Goal: Entertainment & Leisure: Consume media (video, audio)

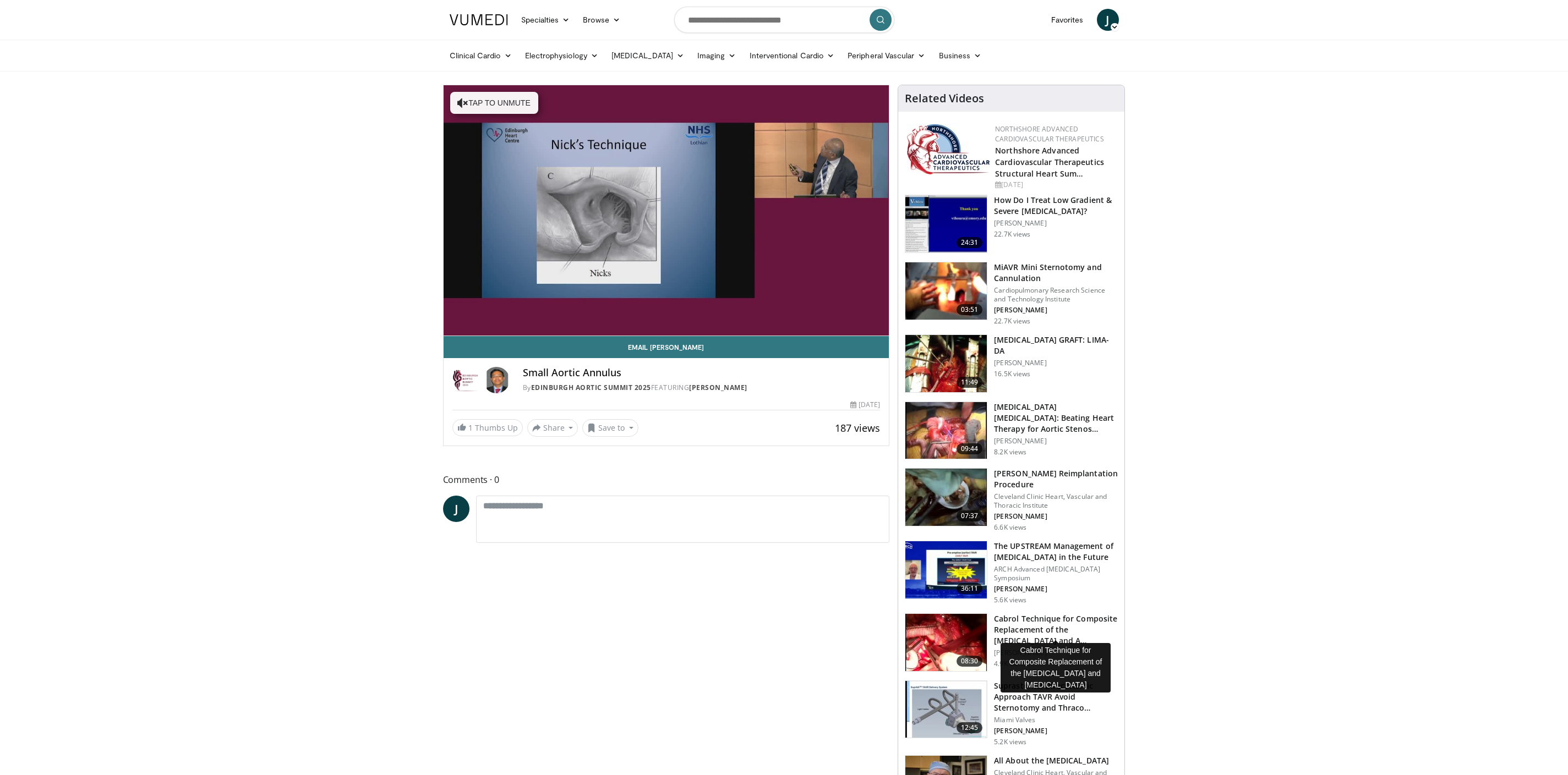
click at [1015, 619] on h3 "Cabrol Technique for Composite Replacement of the Aortic Valve and A…" at bounding box center [1055, 630] width 124 height 33
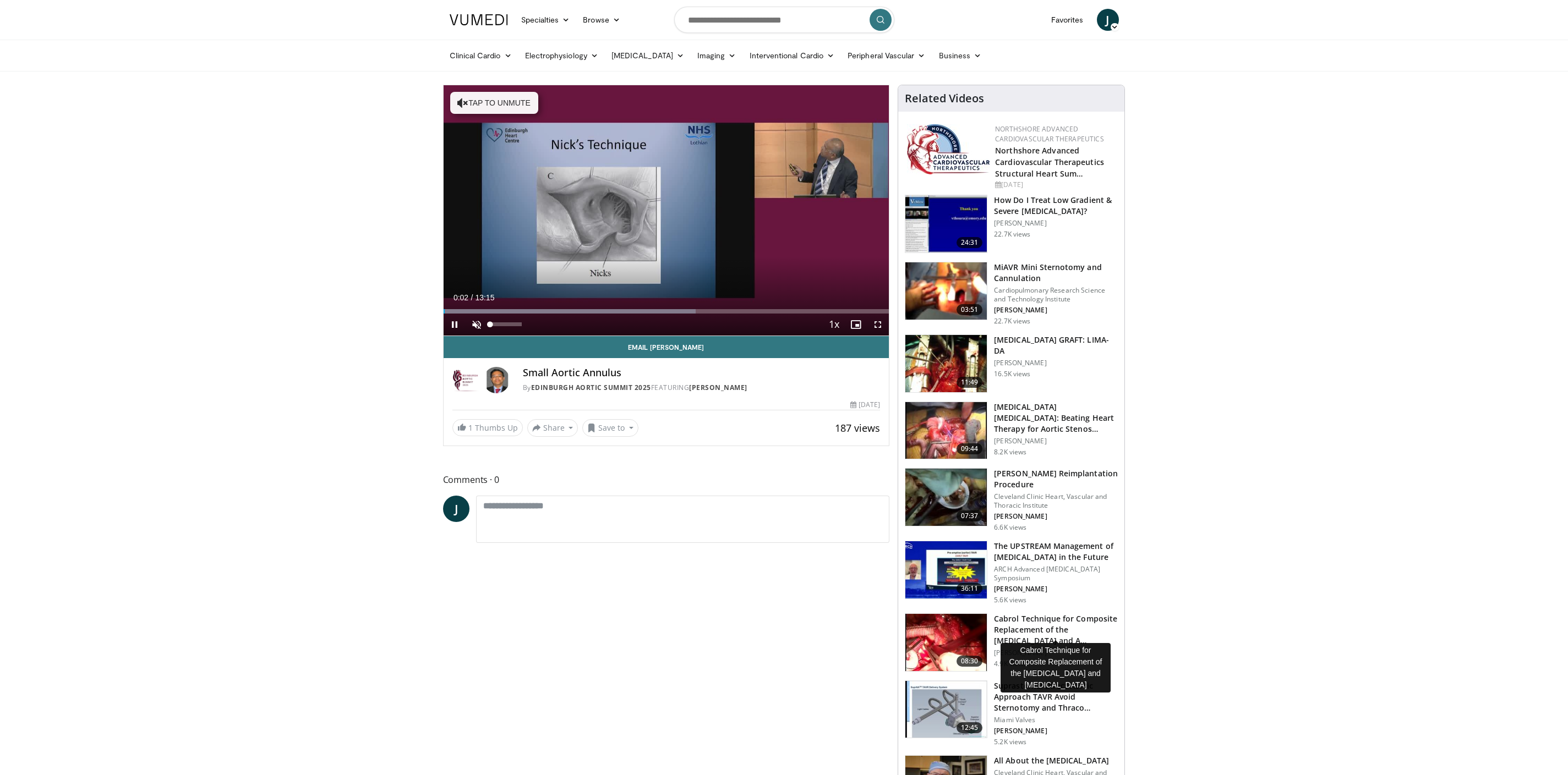
click at [478, 315] on span "Video Player" at bounding box center [477, 324] width 22 height 22
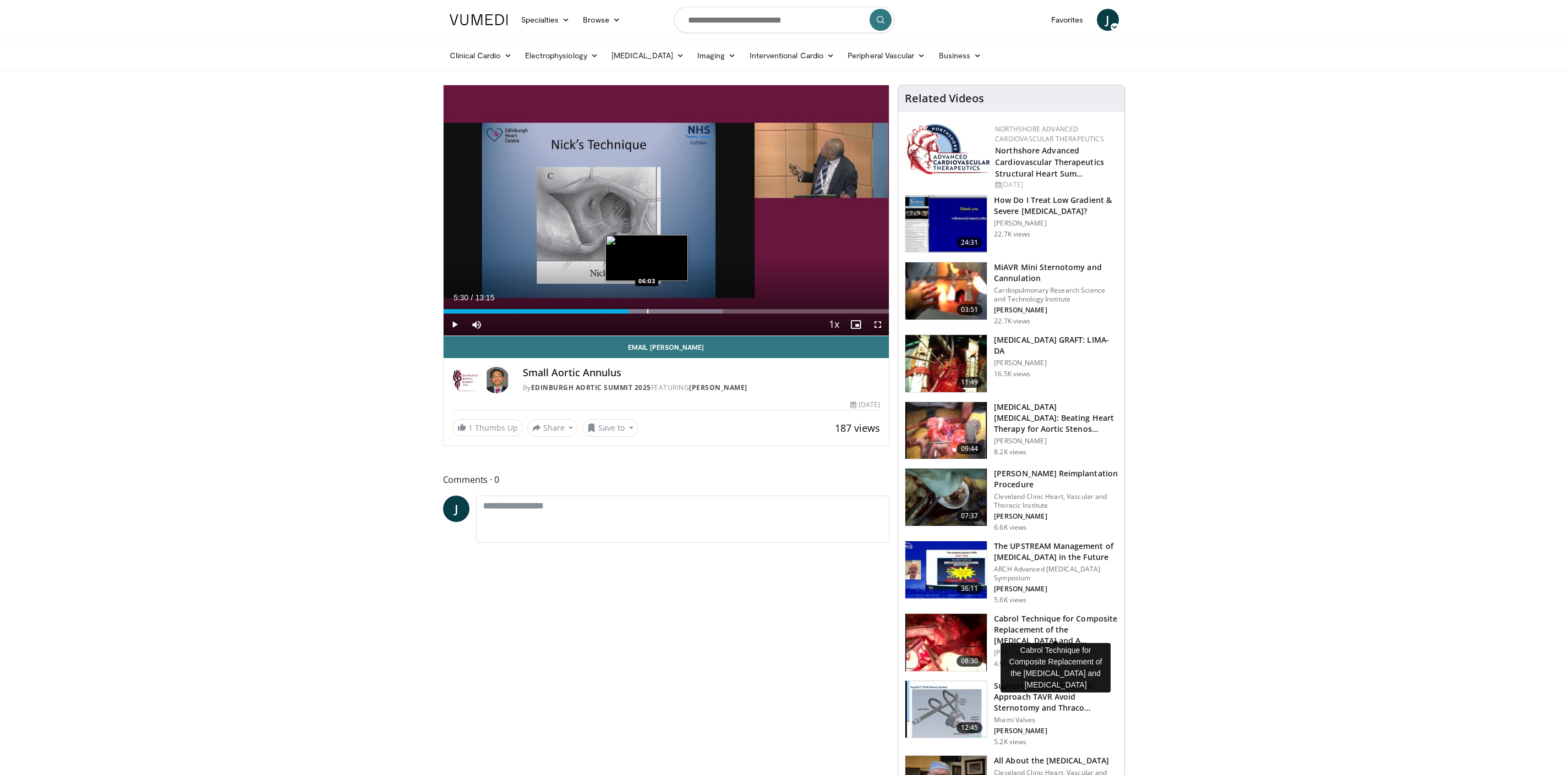
drag, startPoint x: 629, startPoint y: 310, endPoint x: 648, endPoint y: 312, distance: 19.1
click at [648, 312] on div "Progress Bar" at bounding box center [648, 311] width 1 height 4
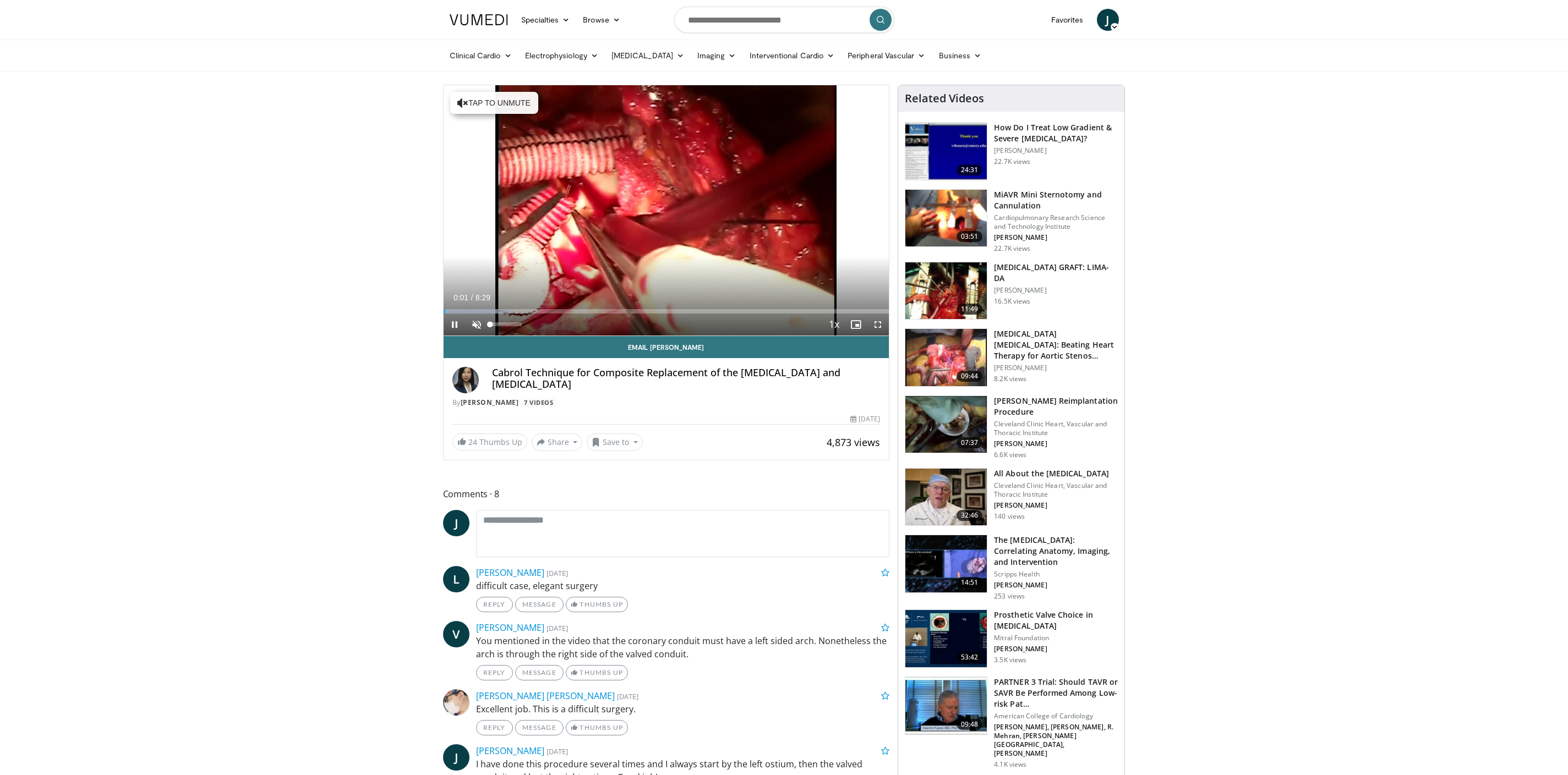
click at [474, 328] on span "Video Player" at bounding box center [477, 324] width 22 height 22
click at [878, 324] on span "Video Player" at bounding box center [878, 324] width 22 height 22
drag, startPoint x: 505, startPoint y: 312, endPoint x: 554, endPoint y: 316, distance: 49.2
click at [554, 316] on div "Current Time 1:10 / Duration 8:29 Play Skip Backward Skip Forward Mute Loaded :…" at bounding box center [667, 324] width 446 height 22
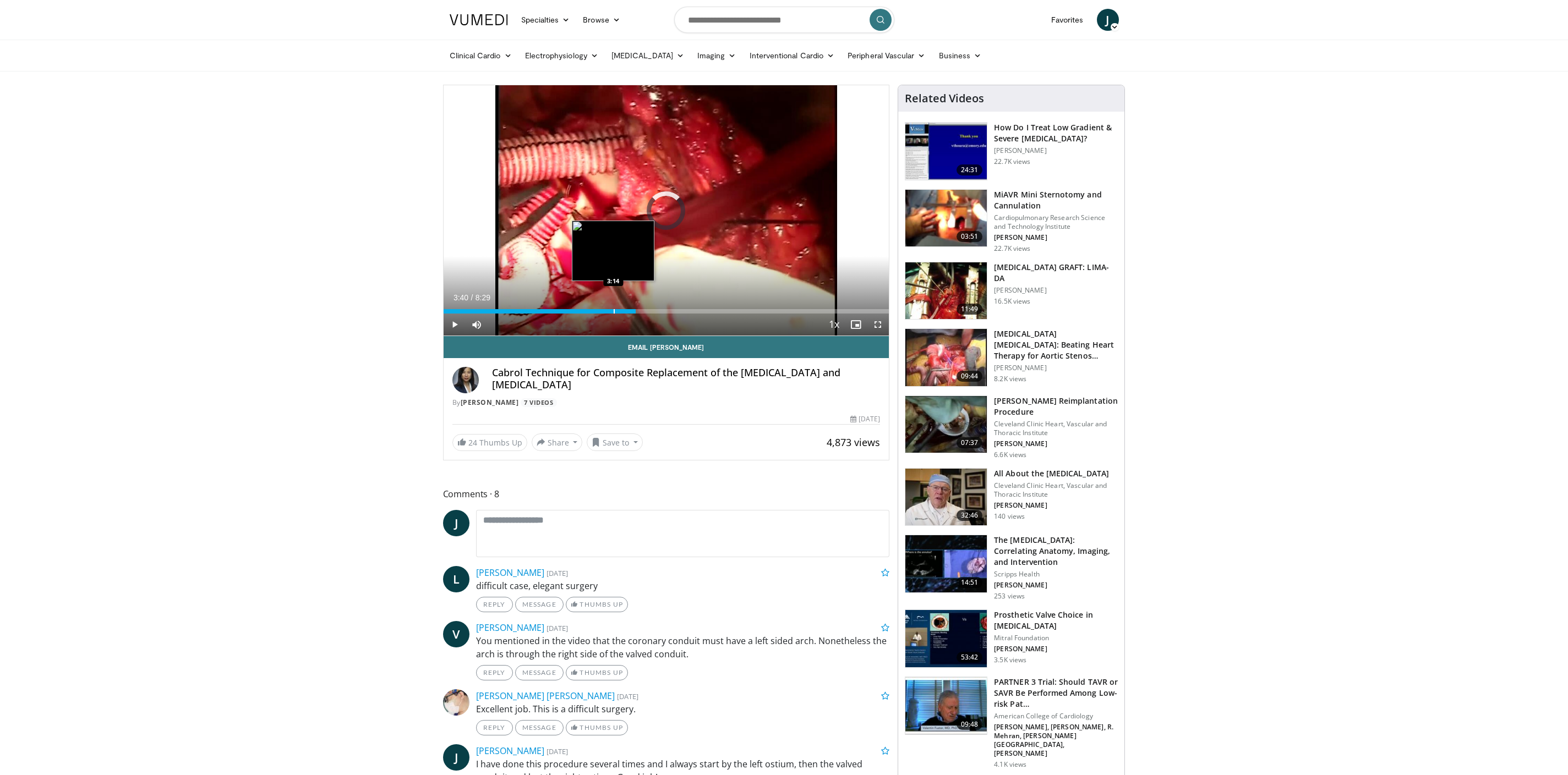
drag, startPoint x: 635, startPoint y: 313, endPoint x: 612, endPoint y: 313, distance: 23.0
click at [612, 313] on div "Loaded : 0.00% 3:14 3:14" at bounding box center [667, 311] width 446 height 4
drag, startPoint x: 614, startPoint y: 311, endPoint x: 586, endPoint y: 318, distance: 28.9
click at [586, 318] on div "Current Time 2:43 / Duration 8:29 Play Skip Backward Skip Forward Mute Loaded :…" at bounding box center [667, 324] width 446 height 22
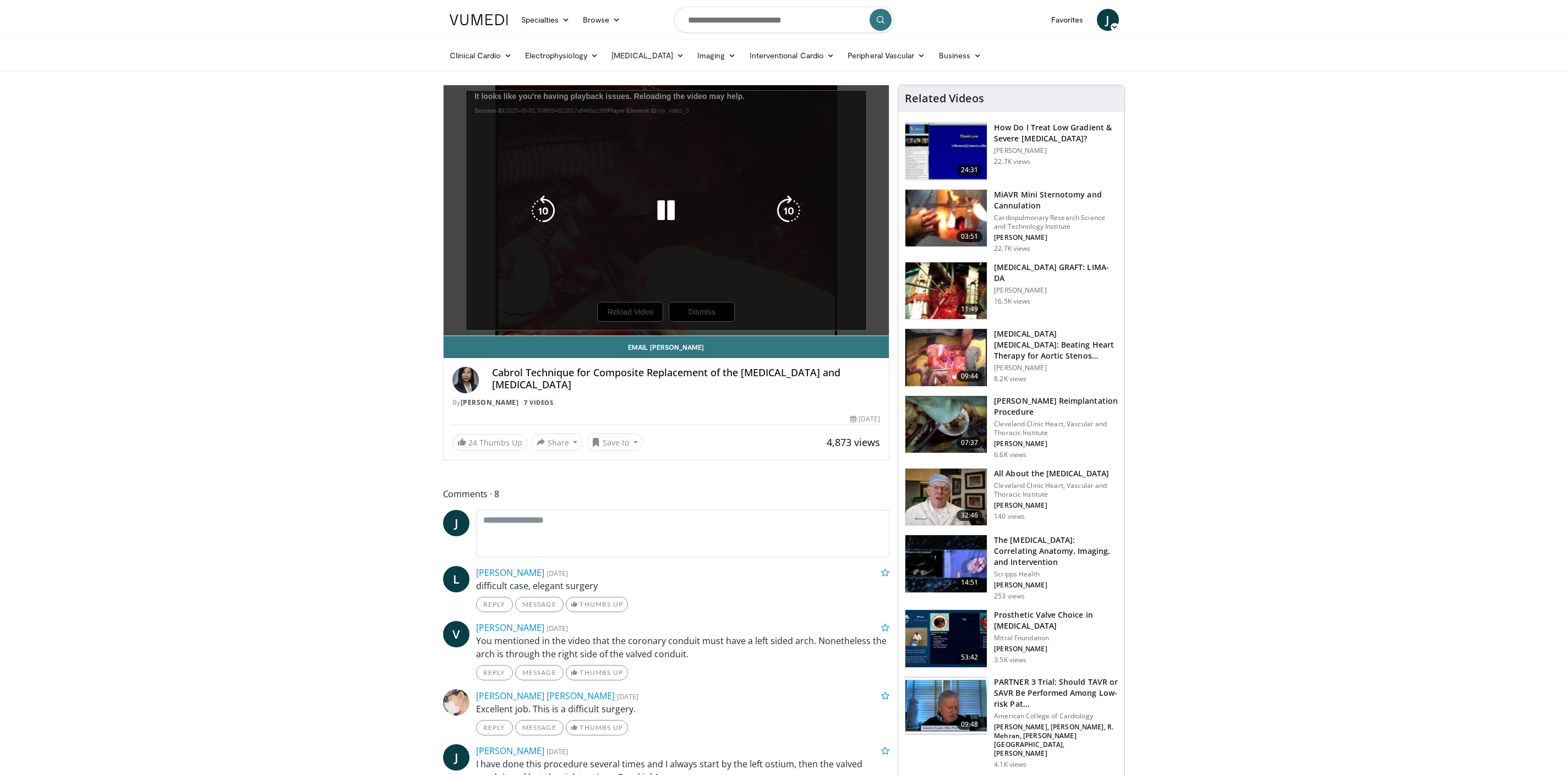
click at [698, 309] on div "10 seconds Tap to unmute" at bounding box center [667, 210] width 446 height 250
click at [720, 310] on div "10 seconds Tap to unmute" at bounding box center [667, 210] width 446 height 250
click at [677, 319] on div "10 seconds Tap to unmute" at bounding box center [667, 210] width 446 height 250
